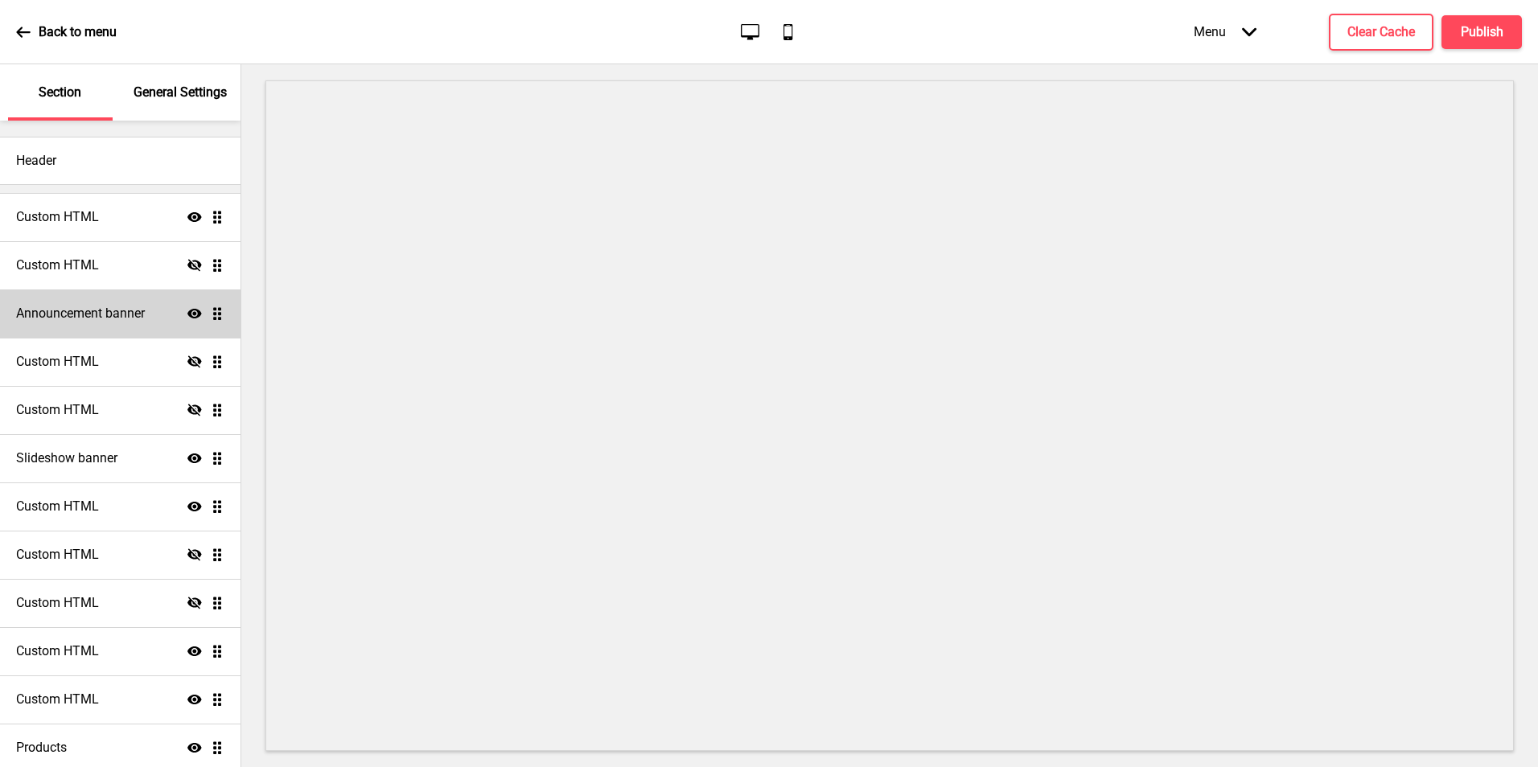
click at [124, 310] on h4 "Announcement banner" at bounding box center [80, 314] width 129 height 18
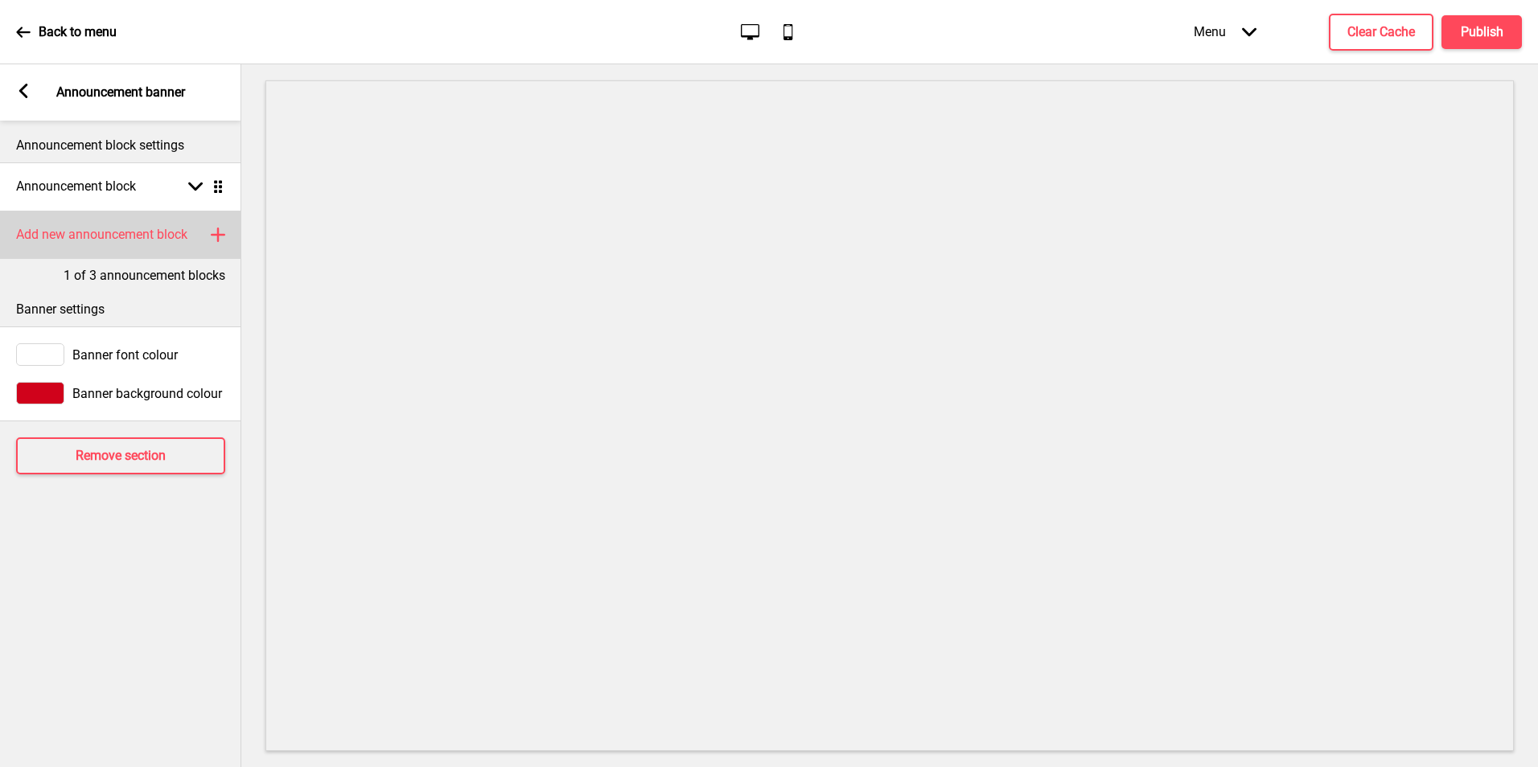
click at [146, 239] on h4 "Add new announcement block" at bounding box center [101, 235] width 171 height 18
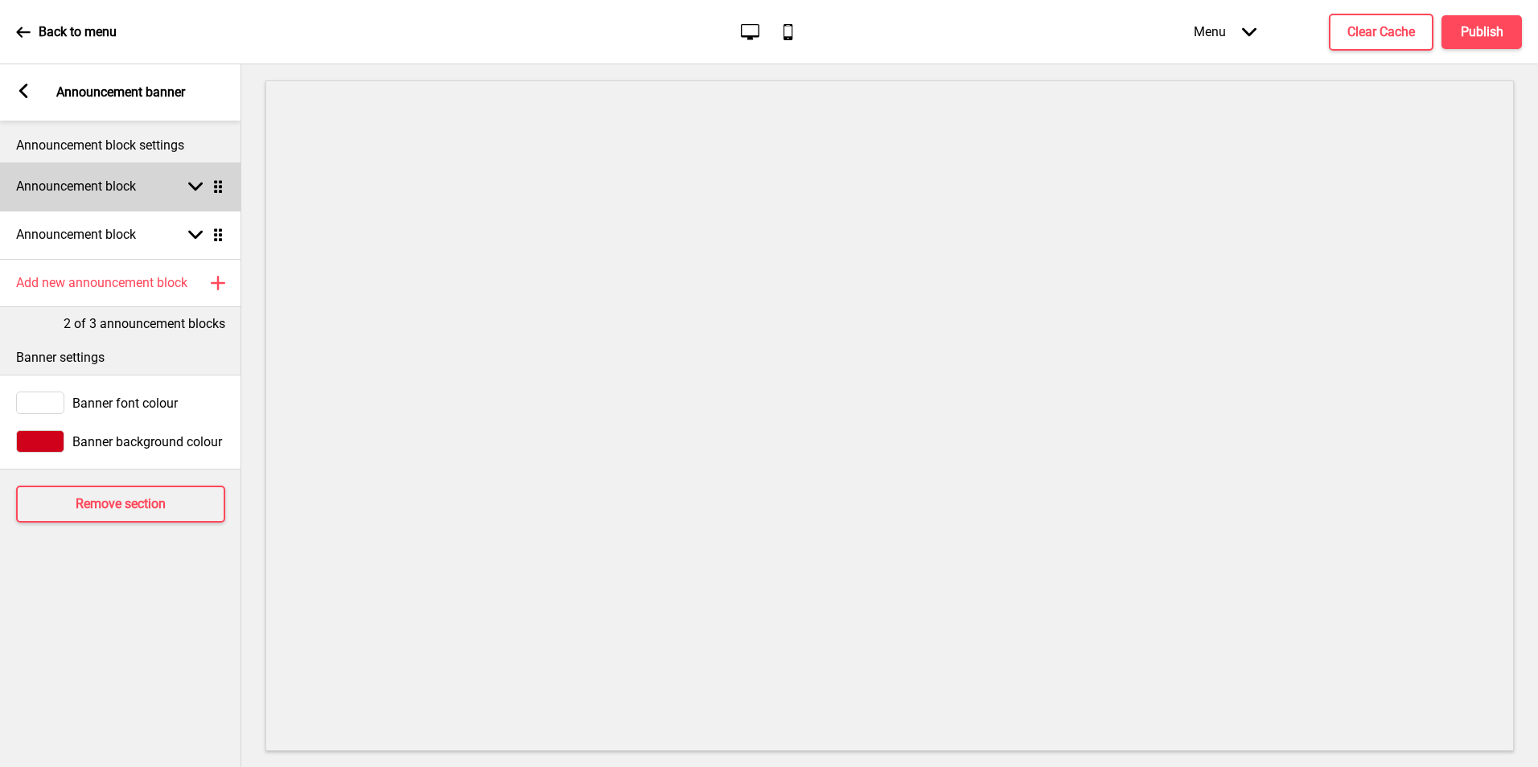
click at [170, 178] on div "Announcement block Arrow down Drag" at bounding box center [120, 187] width 241 height 48
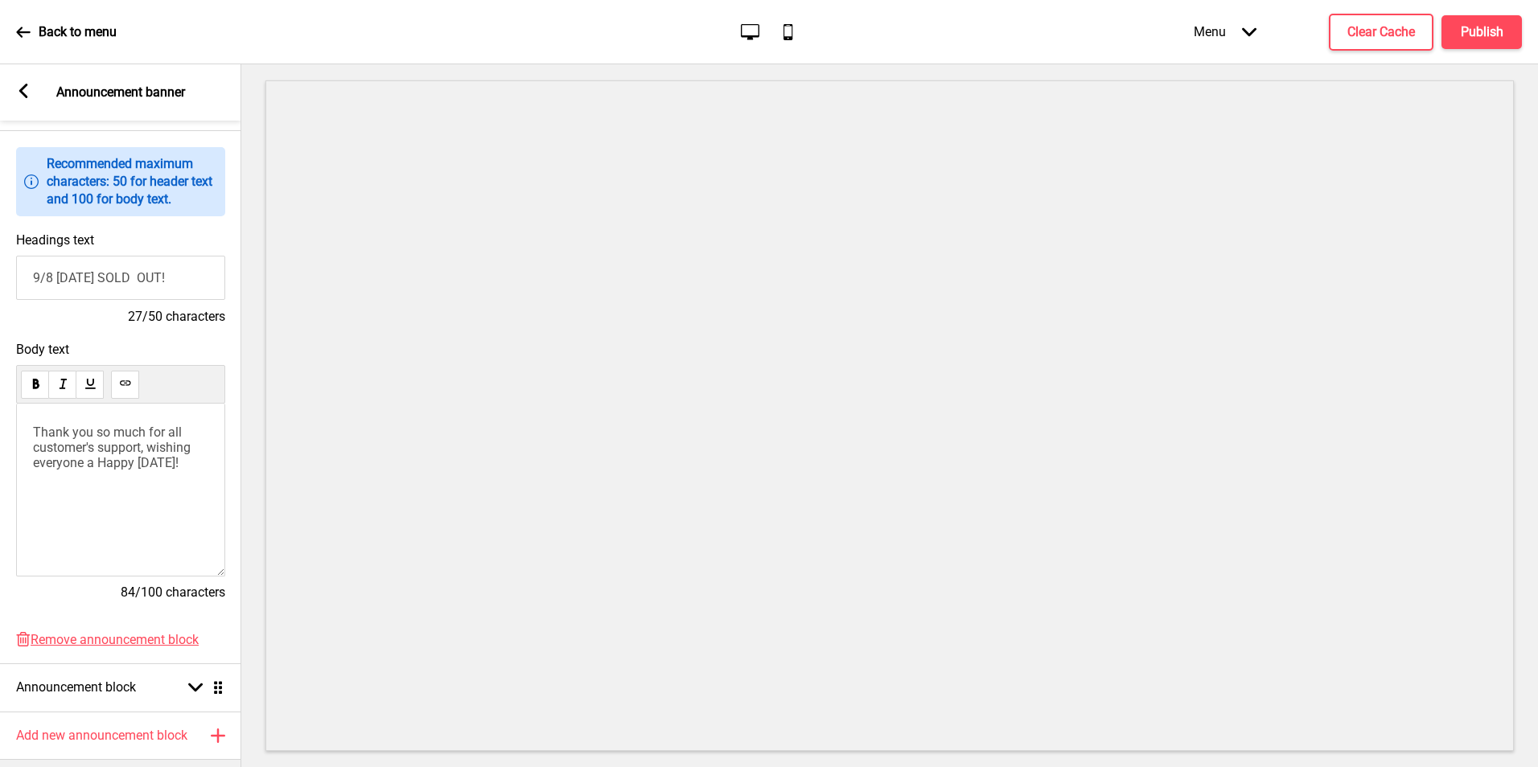
scroll to position [334, 0]
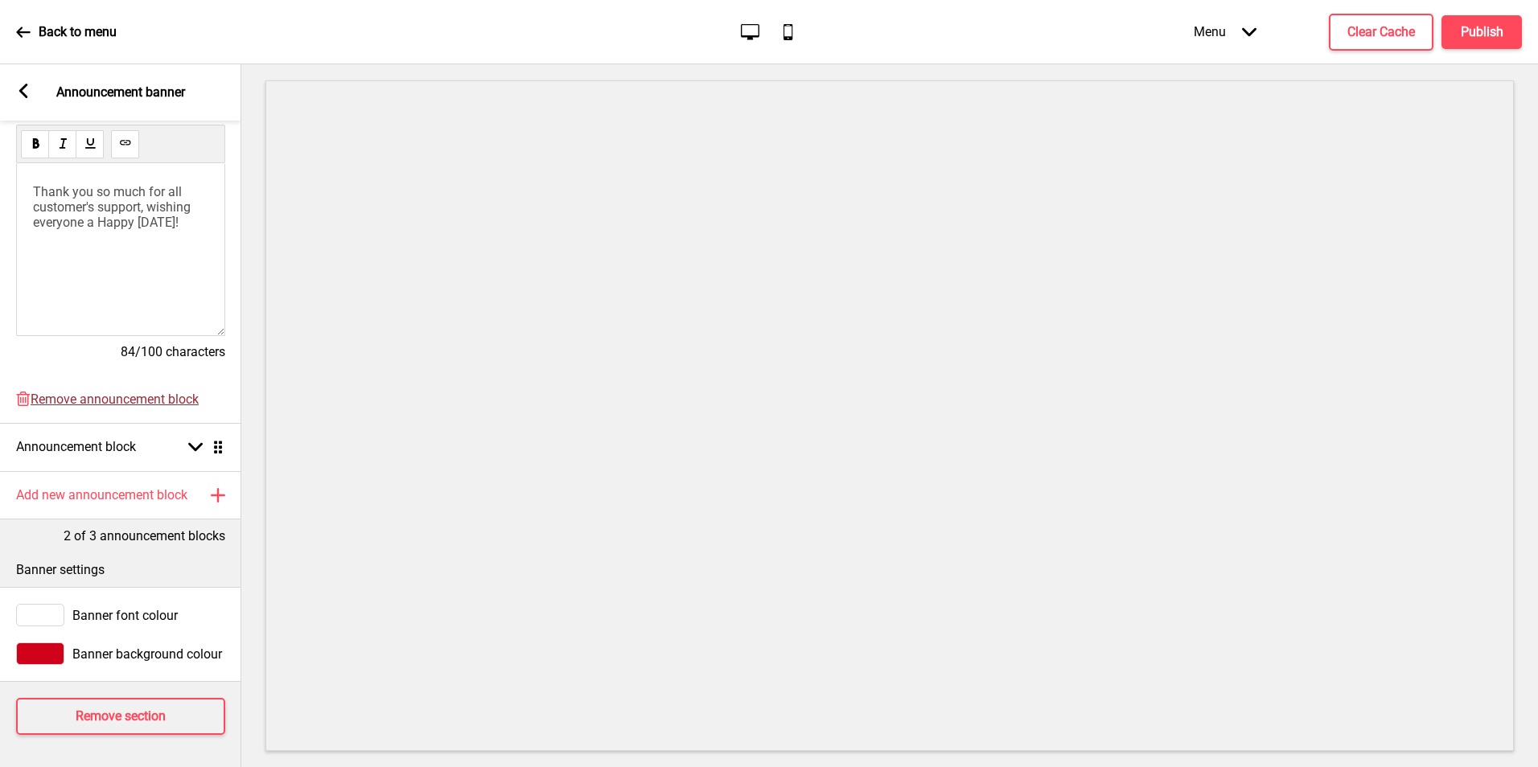
click at [177, 392] on span "Remove announcement block" at bounding box center [115, 399] width 168 height 15
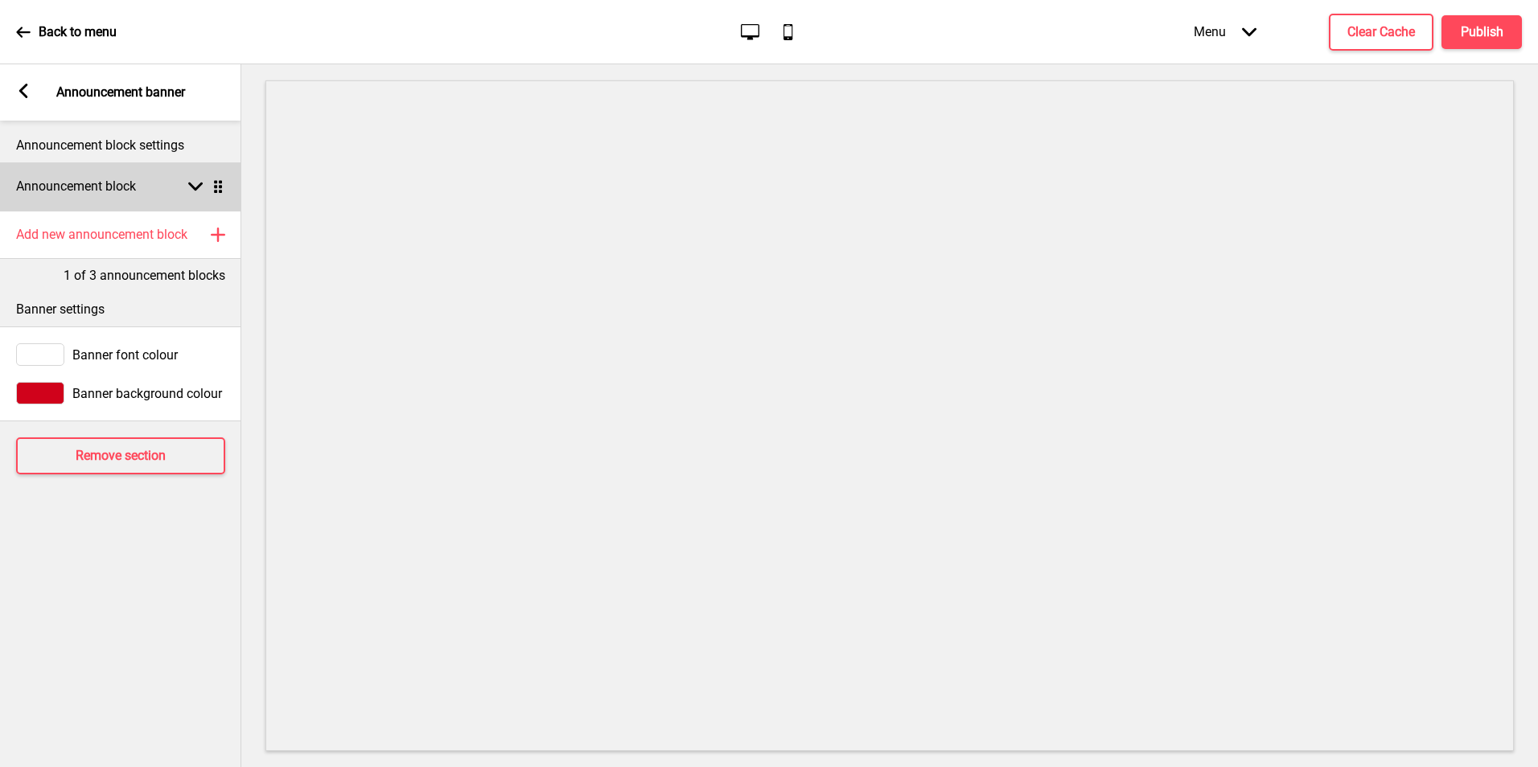
click at [184, 191] on div "Arrow down Drag" at bounding box center [202, 186] width 45 height 14
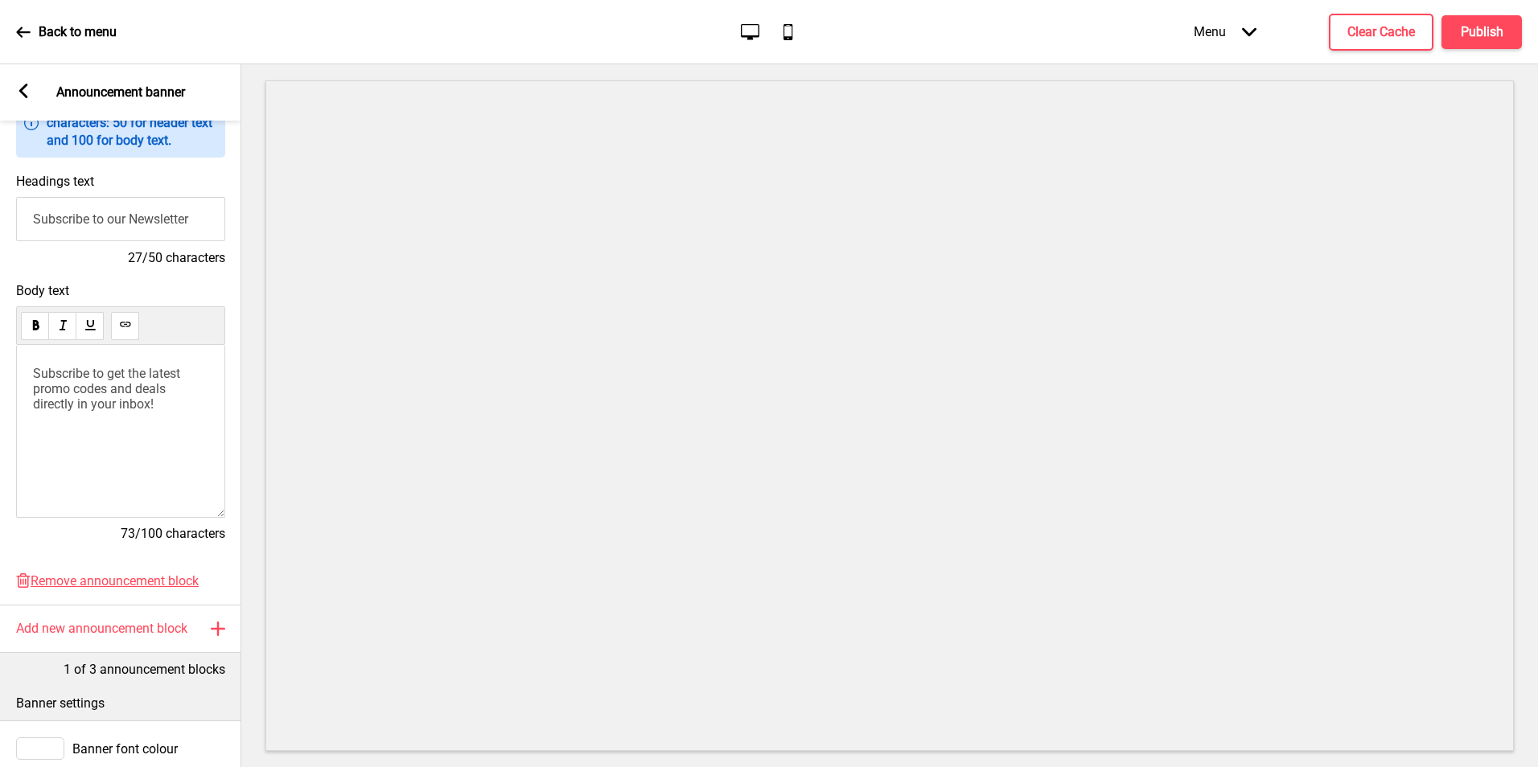
scroll to position [286, 0]
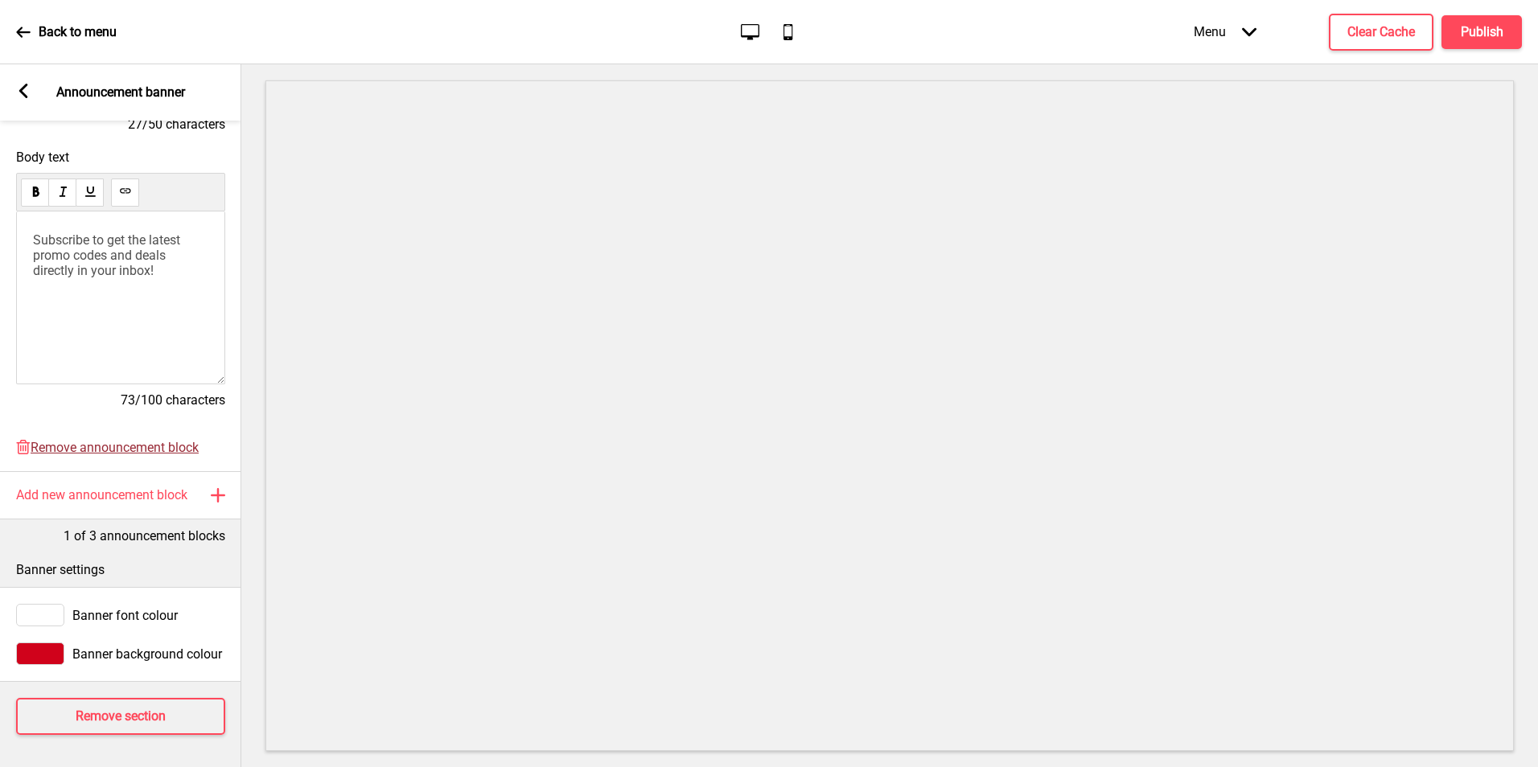
click at [144, 440] on span "Remove announcement block" at bounding box center [115, 447] width 168 height 15
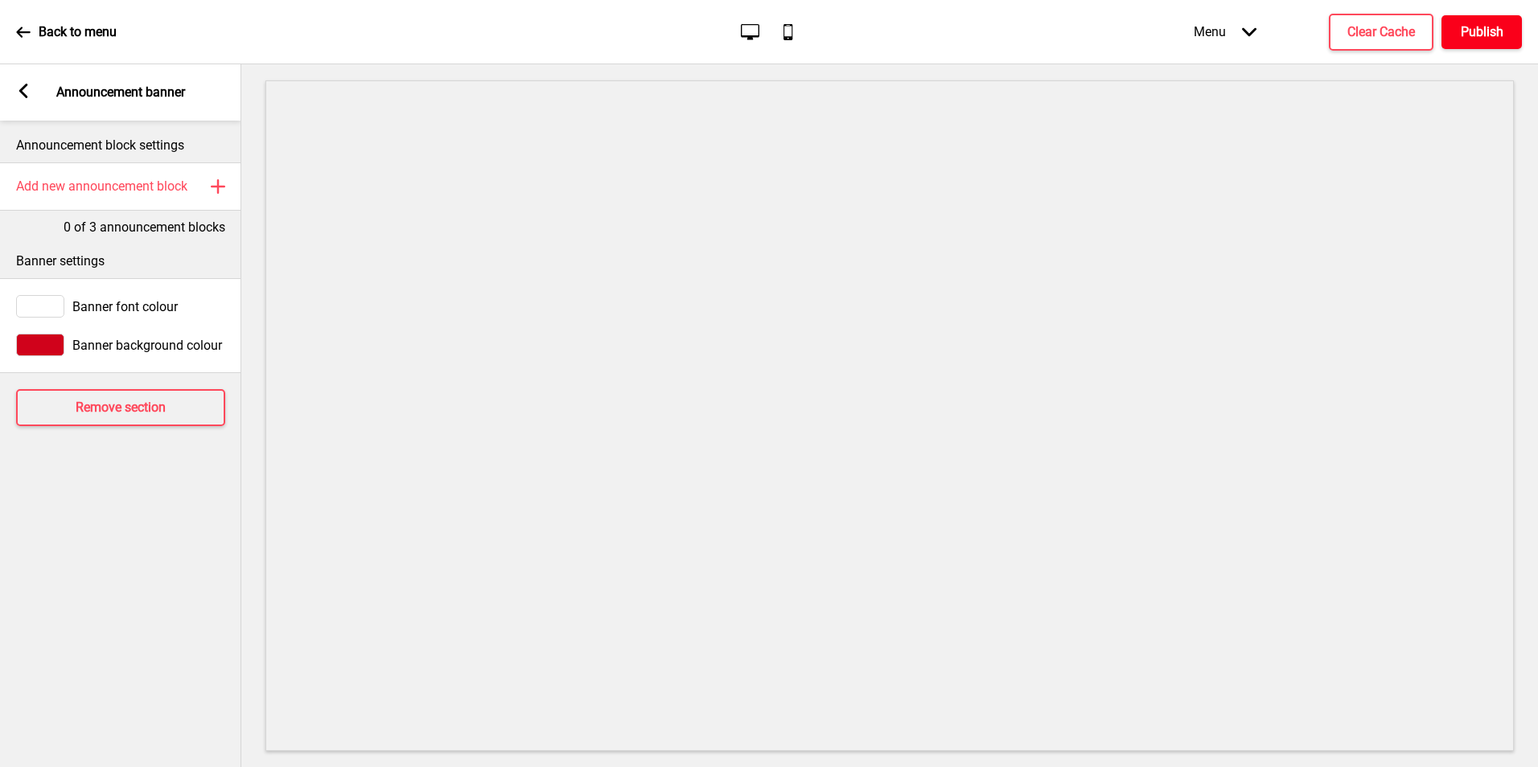
click at [1489, 32] on h4 "Publish" at bounding box center [1482, 32] width 43 height 18
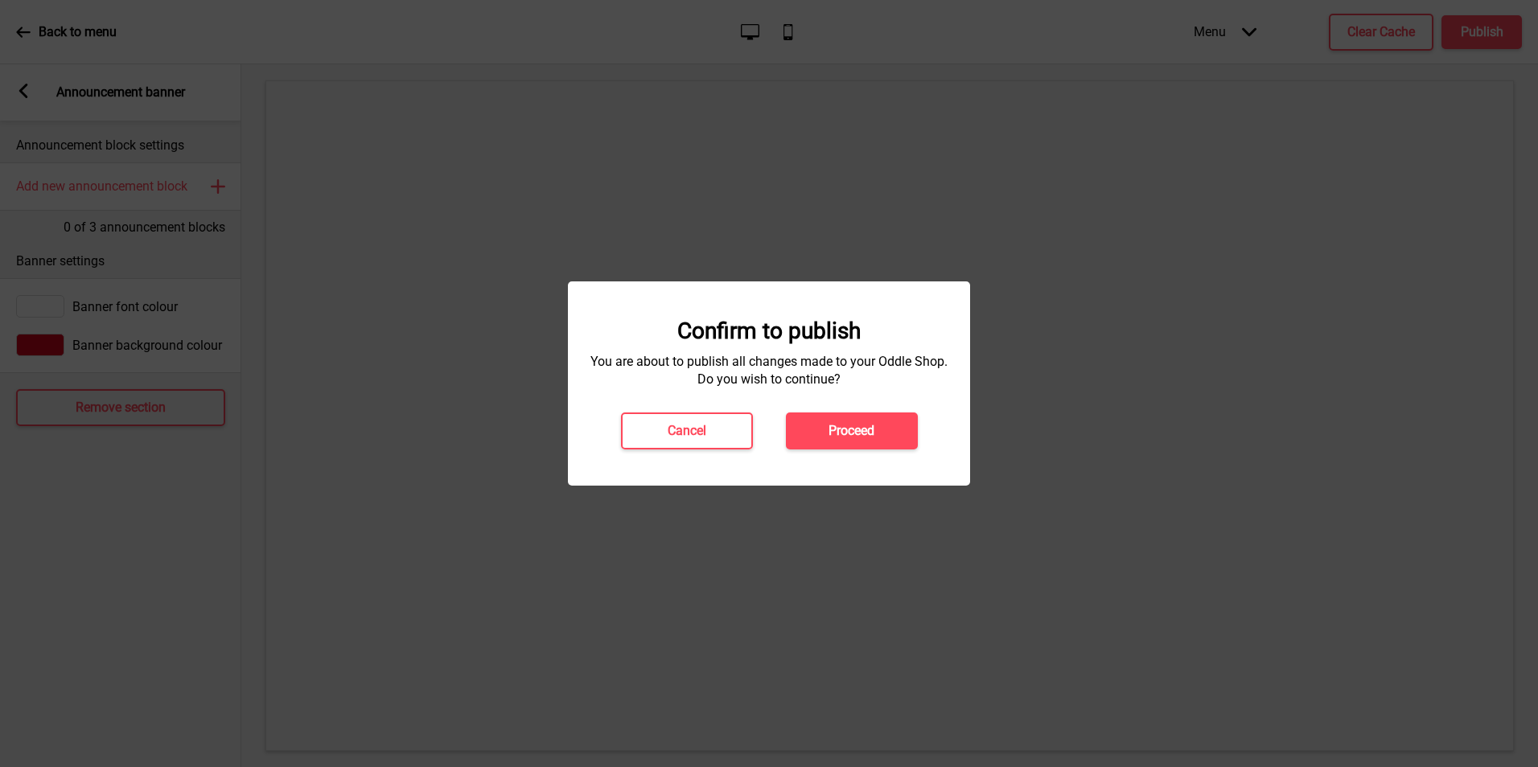
click at [862, 419] on button "Proceed" at bounding box center [852, 431] width 132 height 37
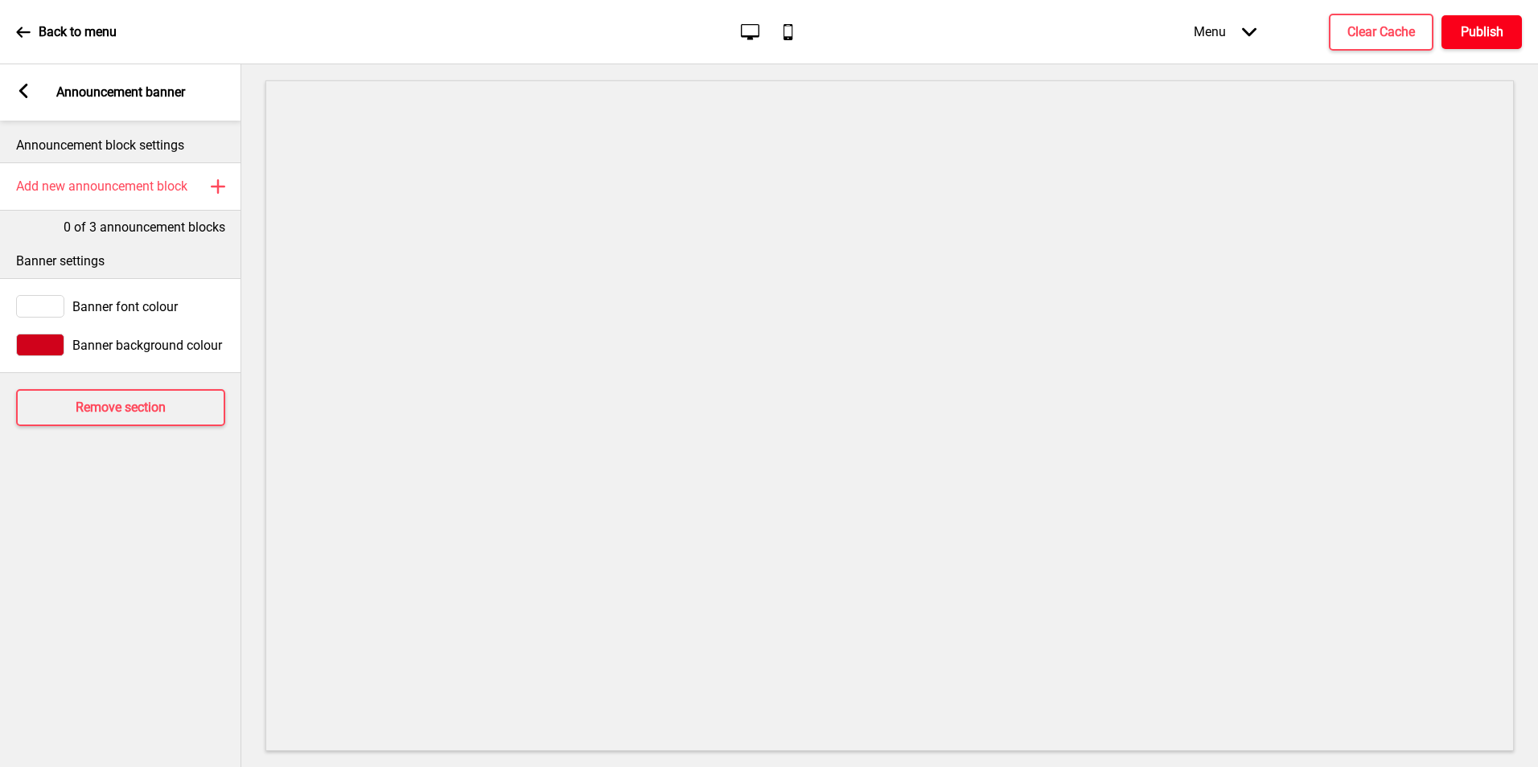
click at [1462, 48] on button "Publish" at bounding box center [1482, 32] width 80 height 34
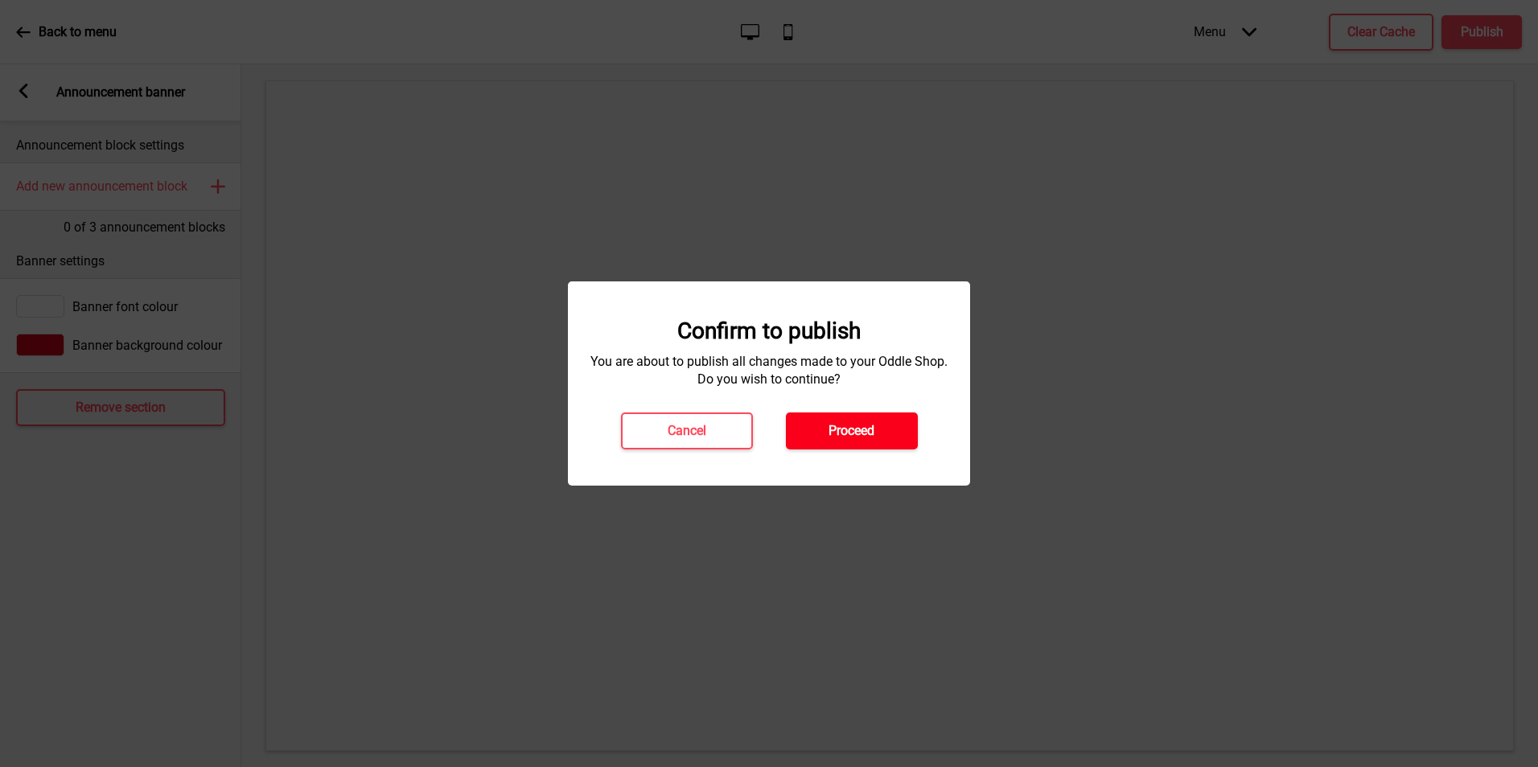
click at [903, 442] on button "Proceed" at bounding box center [852, 431] width 132 height 37
